Goal: Task Accomplishment & Management: Manage account settings

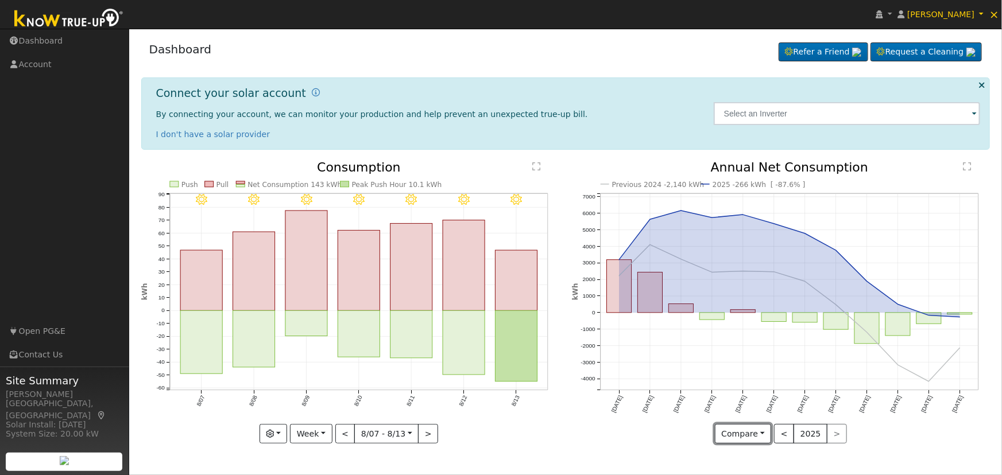
click at [752, 437] on button "Compare" at bounding box center [743, 434] width 57 height 20
click at [308, 435] on button "Week" at bounding box center [311, 434] width 42 height 20
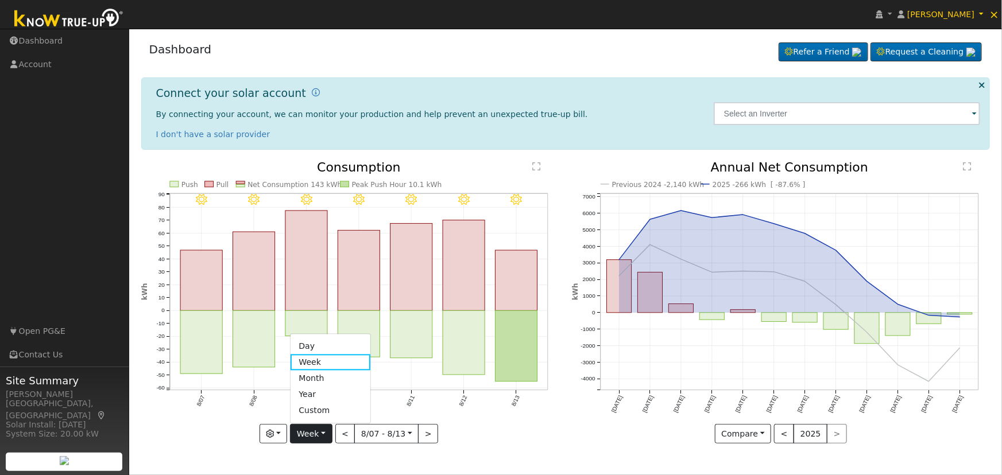
click at [312, 395] on link "Year" at bounding box center [331, 395] width 80 height 16
type input "[DATE]"
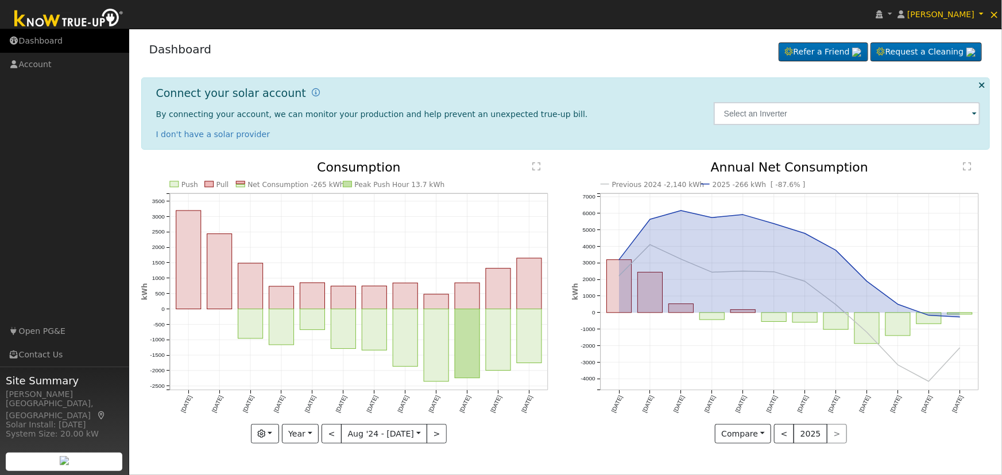
click at [65, 40] on link "Dashboard" at bounding box center [64, 41] width 129 height 24
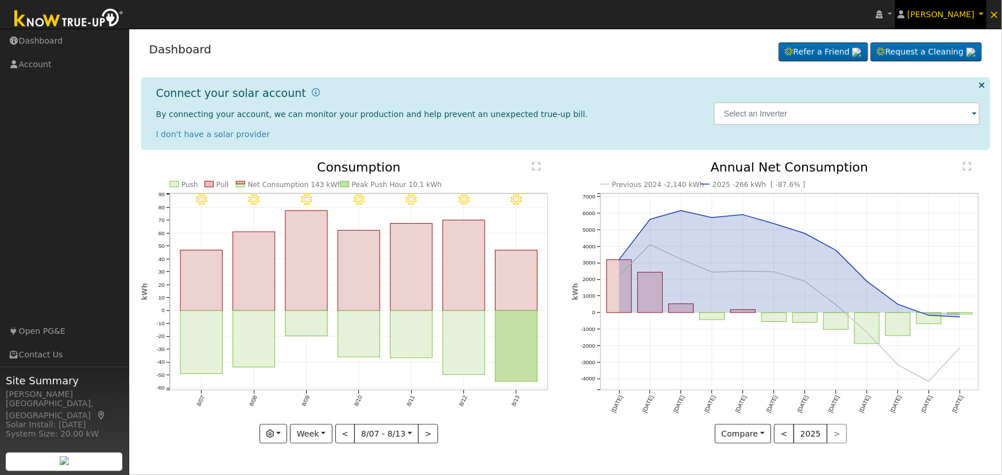
click at [935, 10] on span "[PERSON_NAME]" at bounding box center [940, 14] width 67 height 9
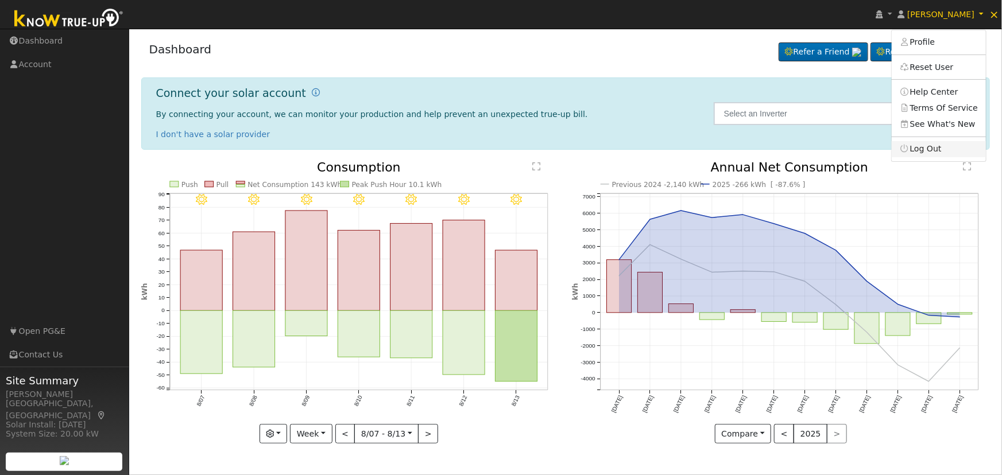
click at [939, 151] on link "Log Out" at bounding box center [939, 149] width 94 height 16
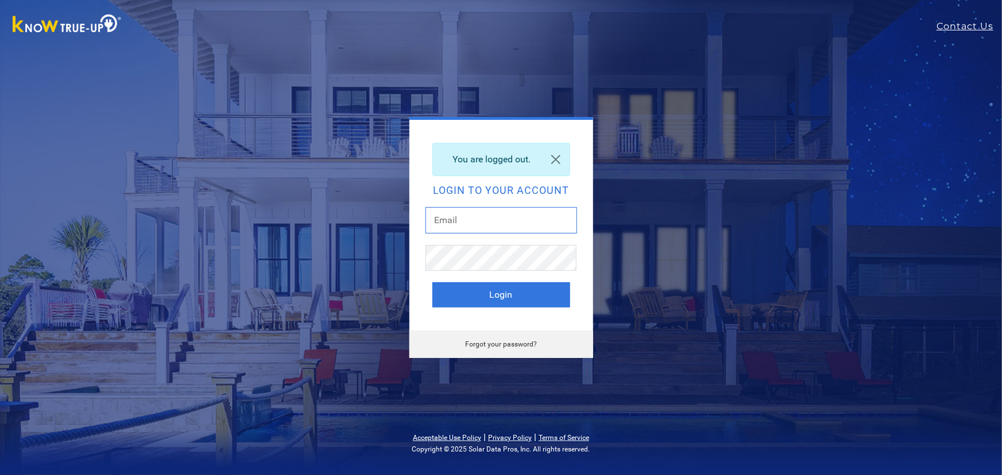
click at [500, 218] on input "text" at bounding box center [502, 220] width 152 height 26
type input "[EMAIL_ADDRESS][DOMAIN_NAME]"
click at [509, 296] on button "Login" at bounding box center [501, 295] width 138 height 25
